Goal: Register for event/course

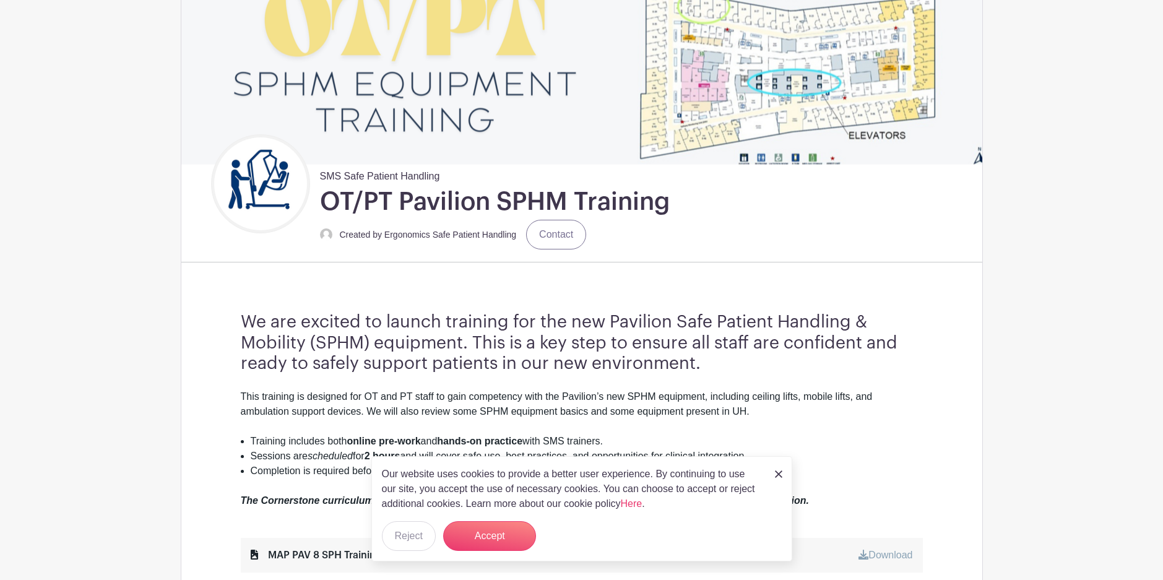
scroll to position [186, 0]
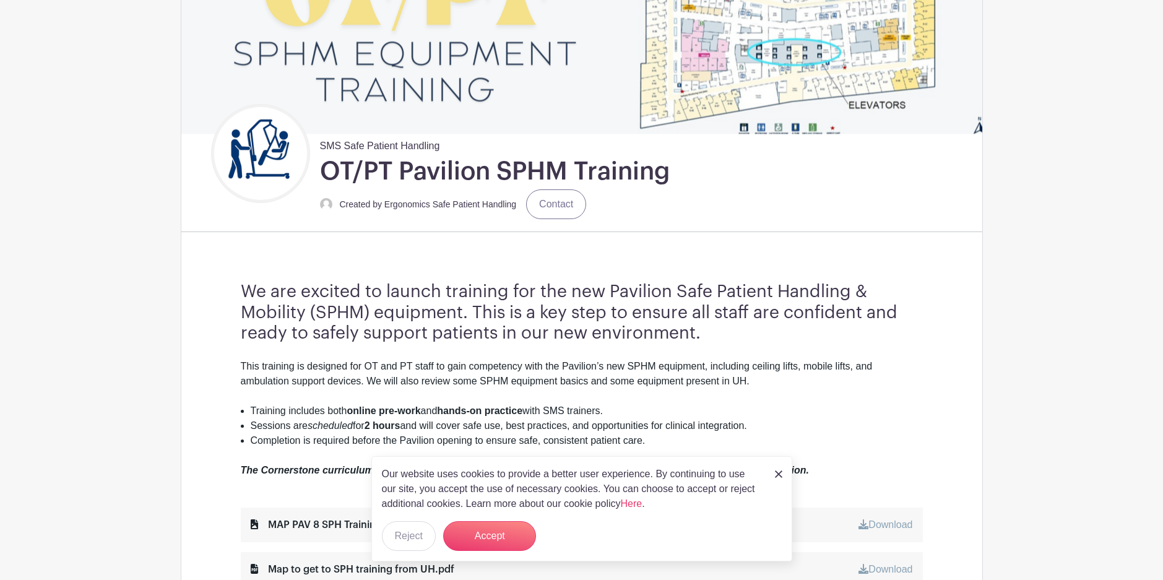
click at [776, 470] on img at bounding box center [778, 473] width 7 height 7
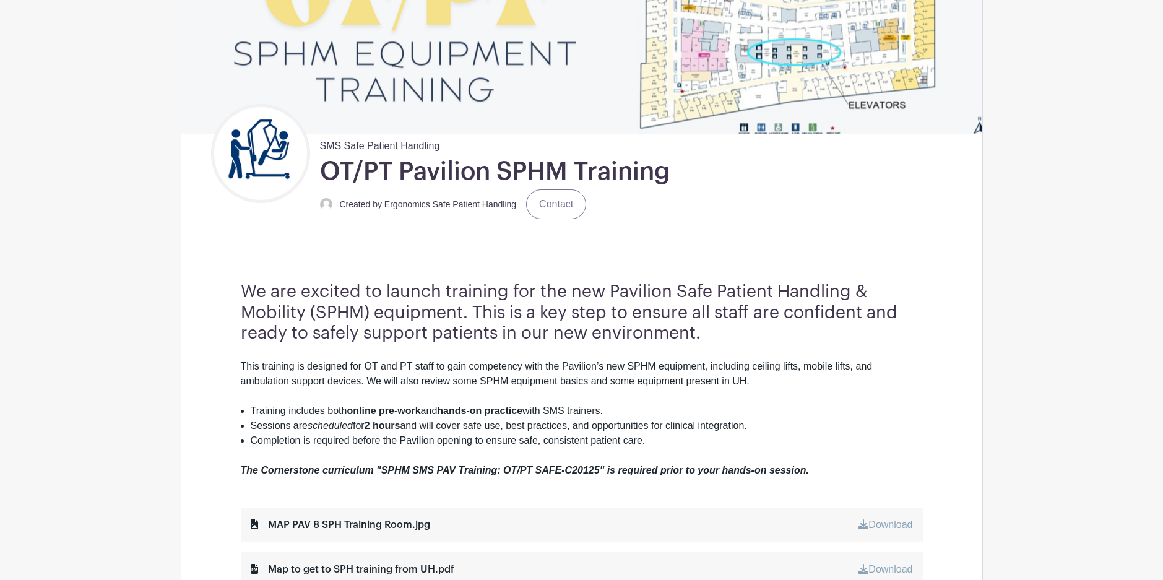
scroll to position [557, 0]
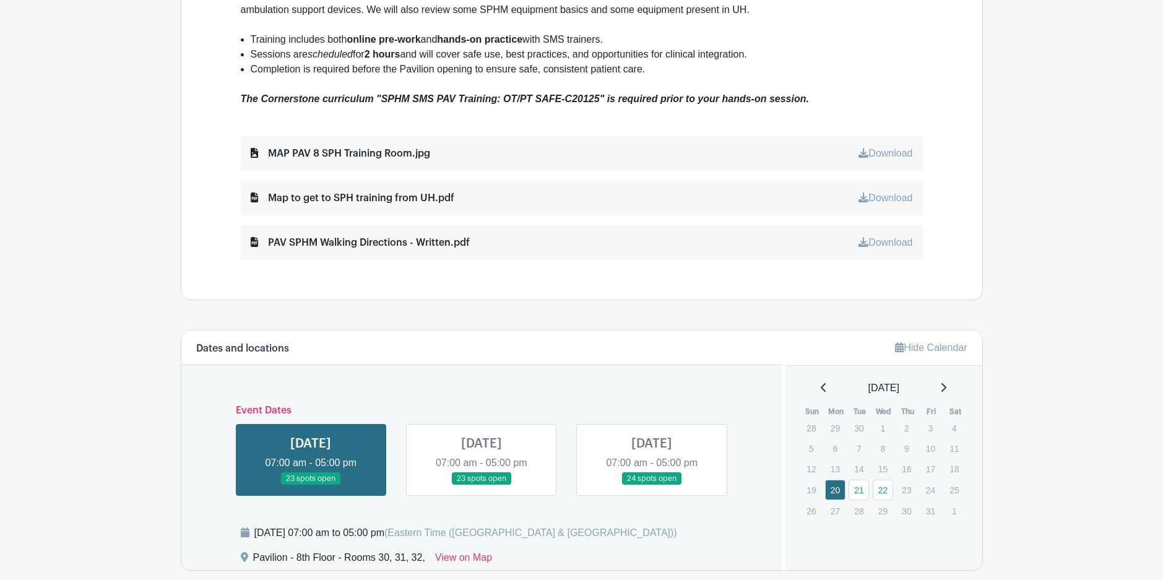
click at [482, 485] on link at bounding box center [482, 485] width 0 height 0
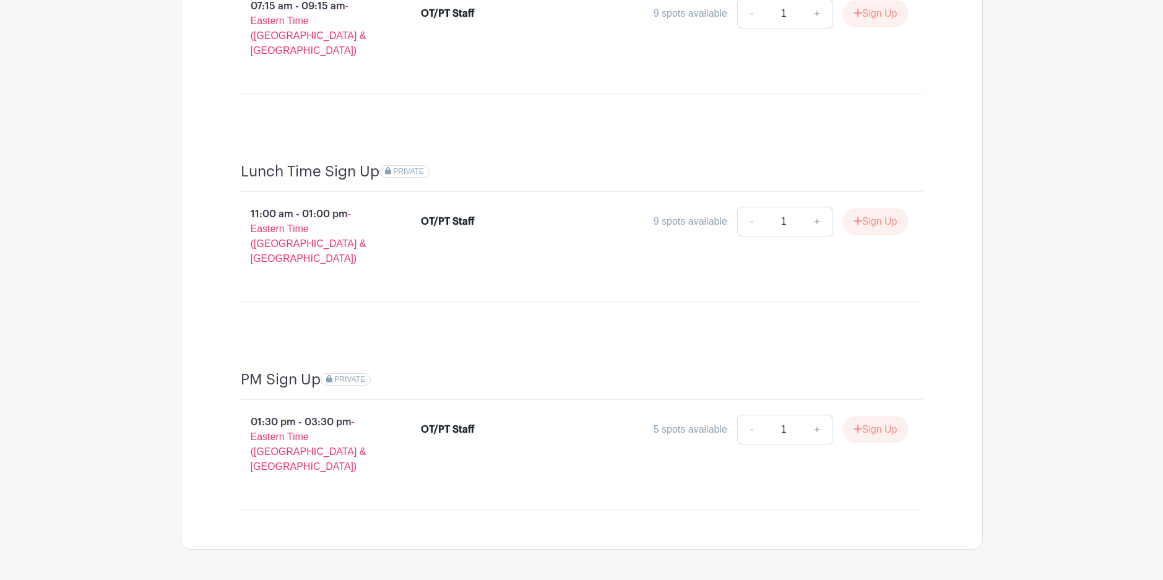
scroll to position [1235, 0]
click at [876, 414] on button "Sign Up" at bounding box center [875, 427] width 65 height 26
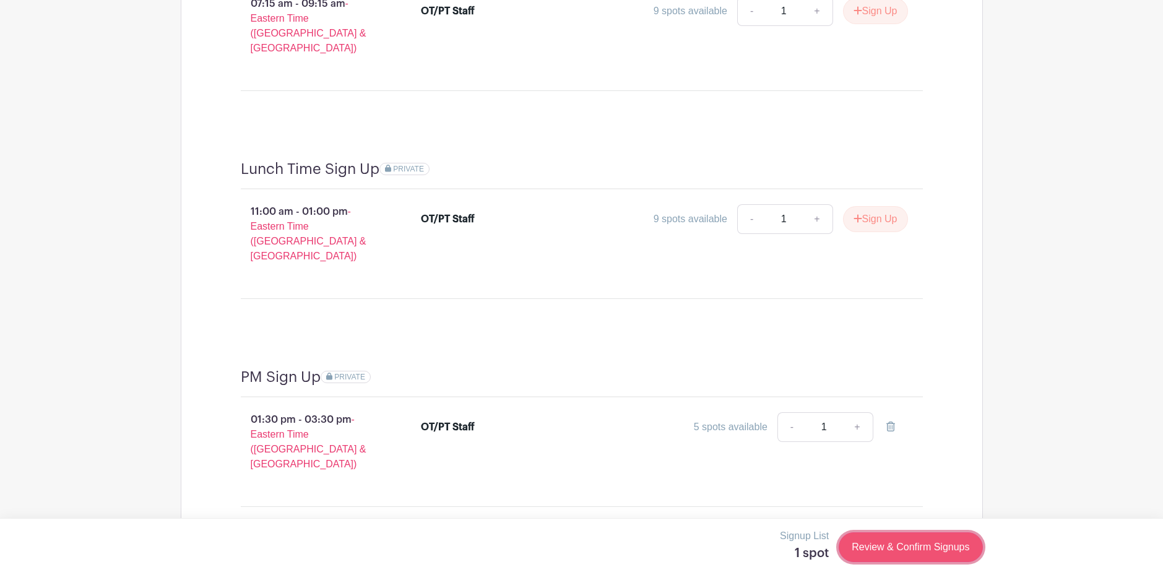
click at [934, 556] on link "Review & Confirm Signups" at bounding box center [911, 547] width 144 height 30
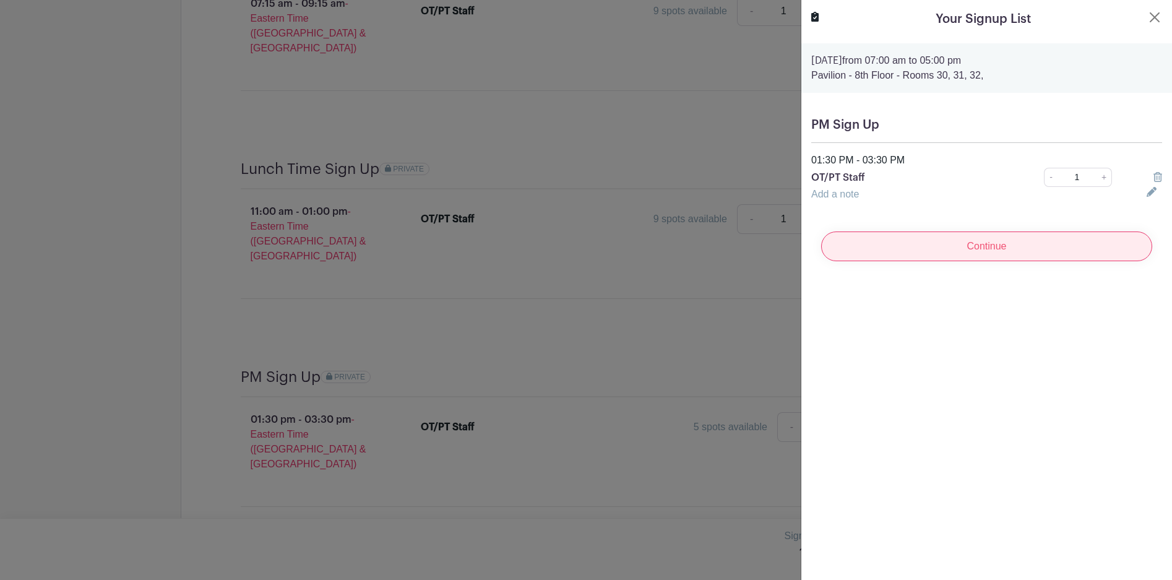
click at [972, 251] on input "Continue" at bounding box center [986, 246] width 331 height 30
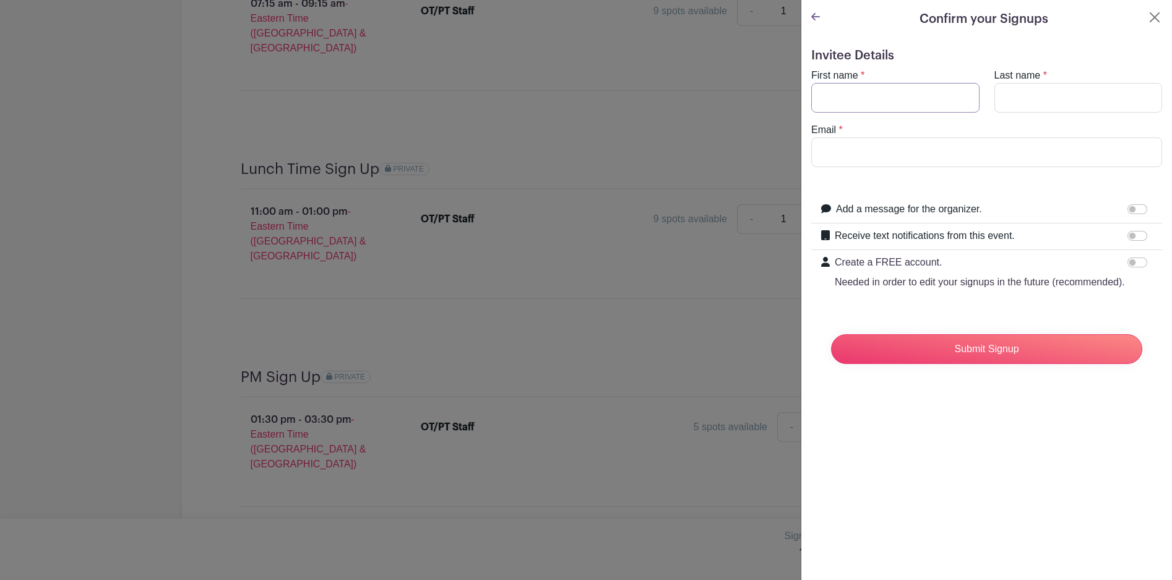
click at [862, 99] on input "First name" at bounding box center [895, 98] width 168 height 30
type input "[PERSON_NAME]"
click at [1033, 106] on input "Last name" at bounding box center [1079, 98] width 168 height 30
type input "Lambarth"
click at [895, 145] on input "Email" at bounding box center [986, 152] width 351 height 30
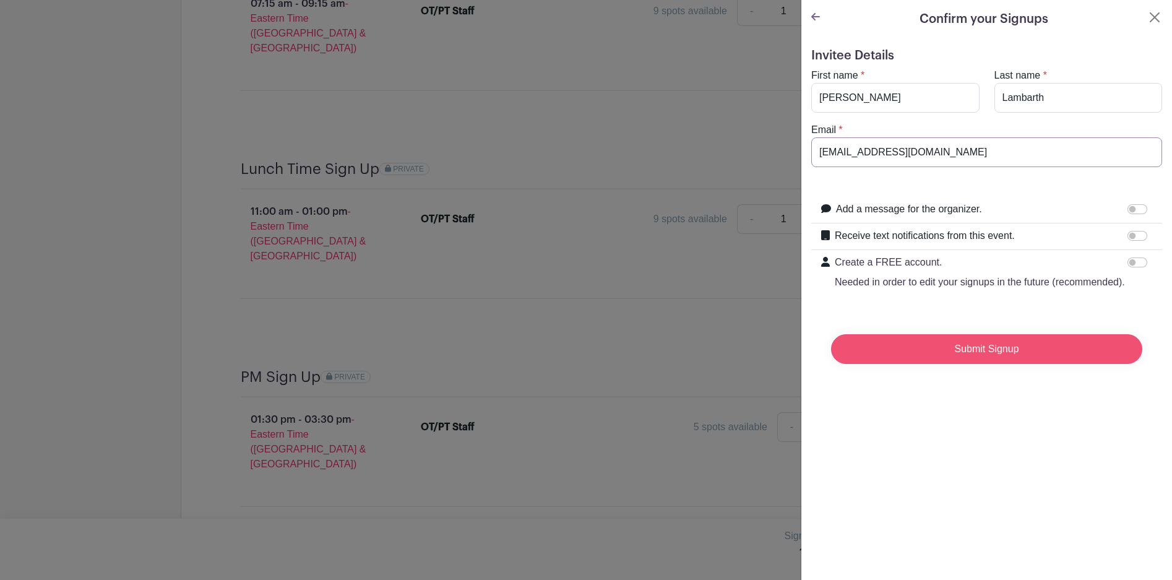
type input "[EMAIL_ADDRESS][DOMAIN_NAME]"
click at [927, 357] on input "Submit Signup" at bounding box center [986, 349] width 311 height 30
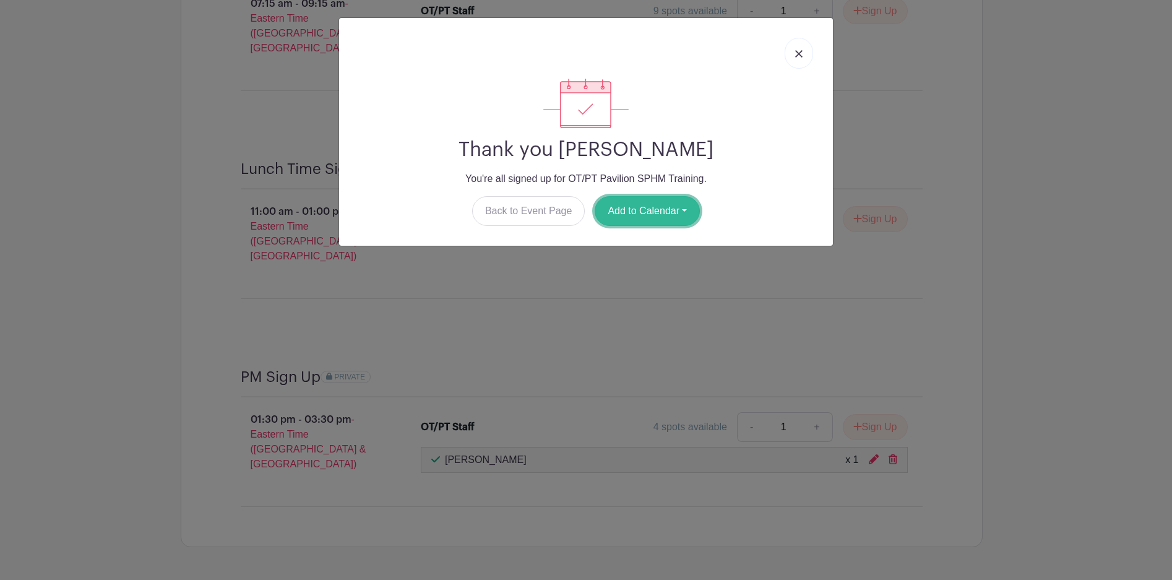
click at [654, 215] on button "Add to Calendar" at bounding box center [647, 211] width 105 height 30
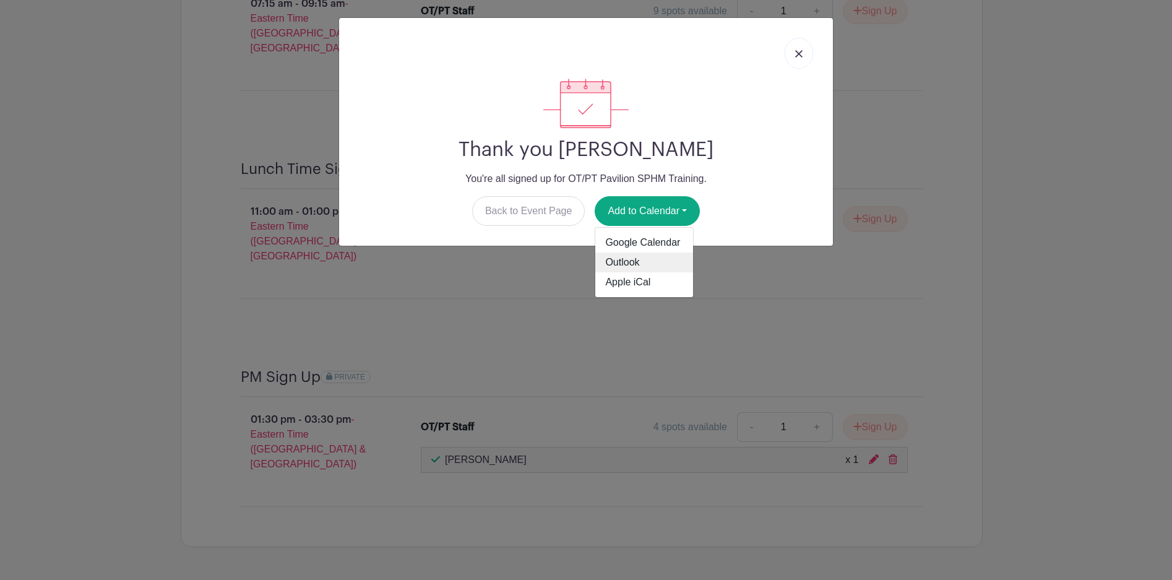
click at [634, 268] on link "Outlook" at bounding box center [644, 263] width 98 height 20
click at [801, 49] on link at bounding box center [799, 53] width 28 height 31
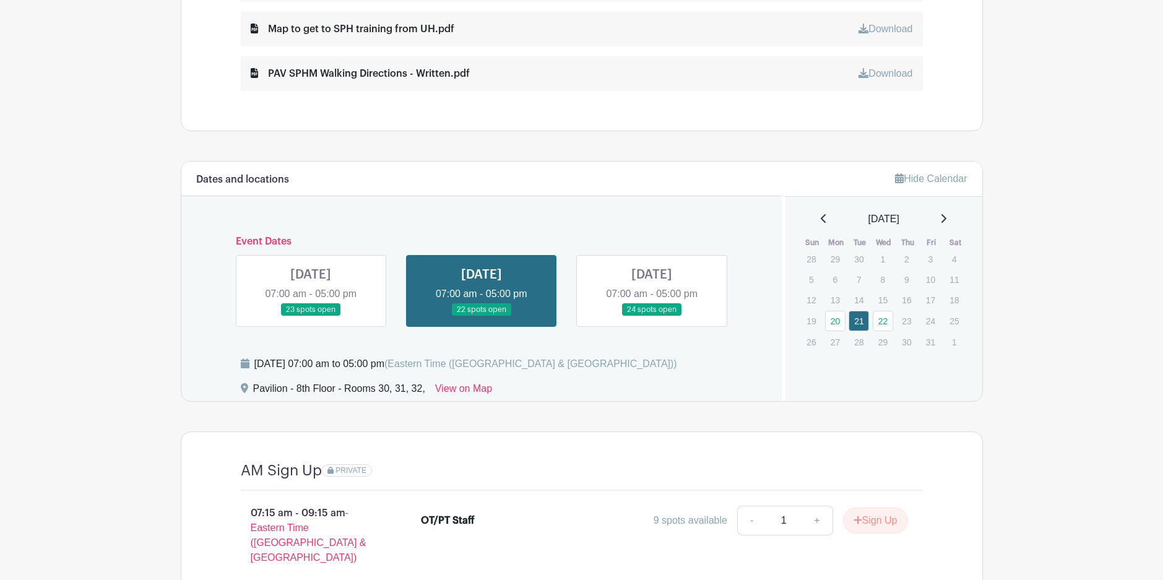
scroll to position [617, 0]
